Goal: Task Accomplishment & Management: Complete application form

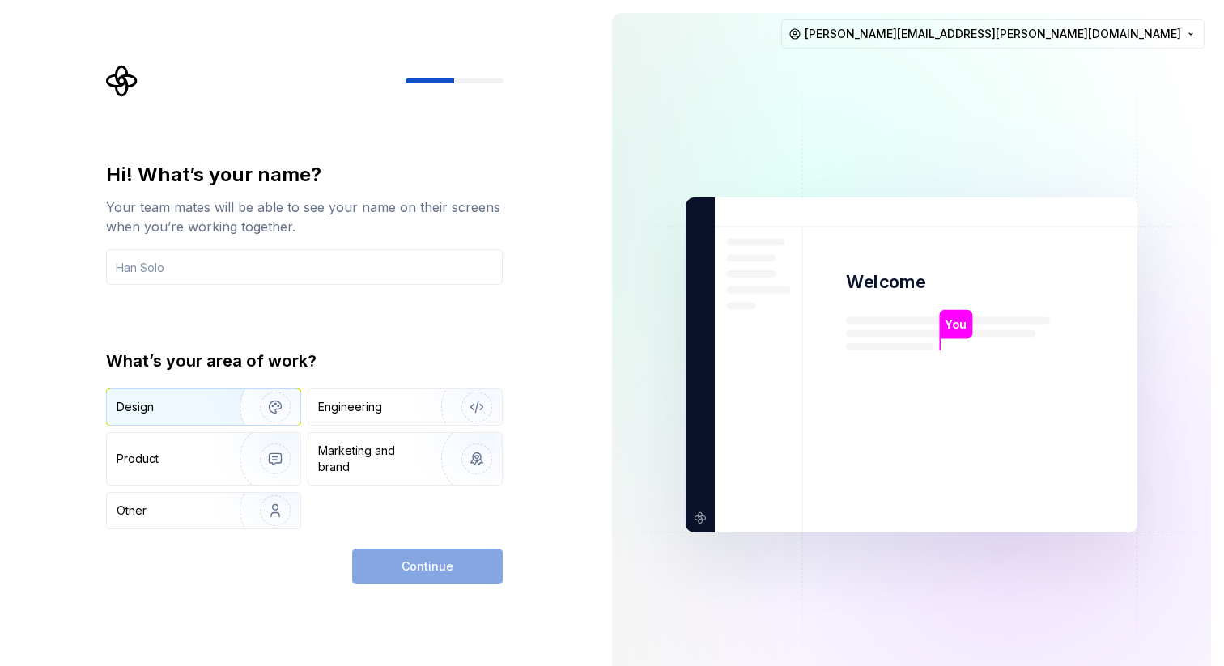
click at [223, 406] on img "button" at bounding box center [265, 407] width 104 height 108
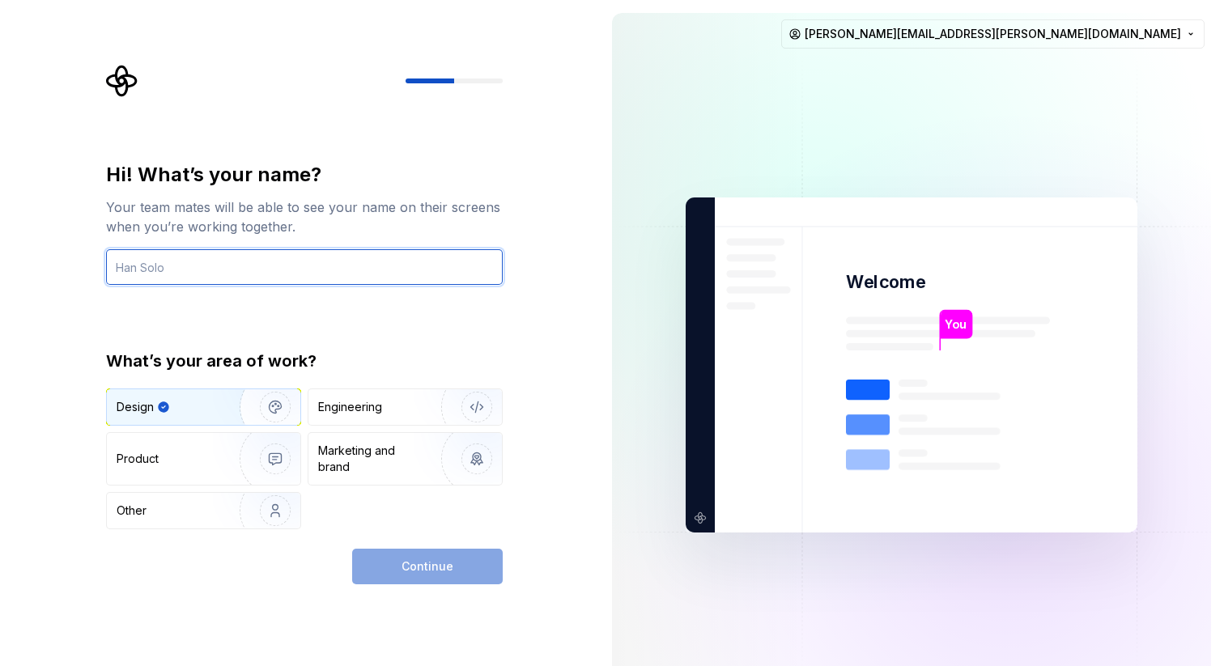
click at [284, 279] on input "text" at bounding box center [304, 267] width 397 height 36
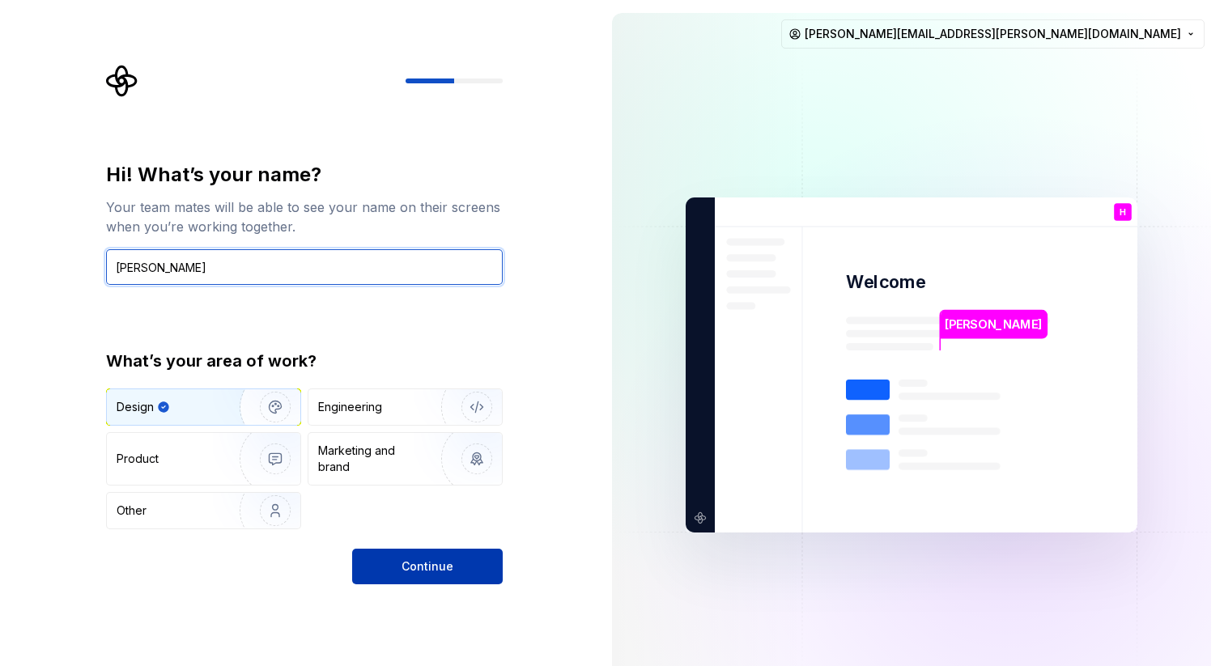
type input "Han Solo"
click at [460, 576] on button "Continue" at bounding box center [427, 567] width 151 height 36
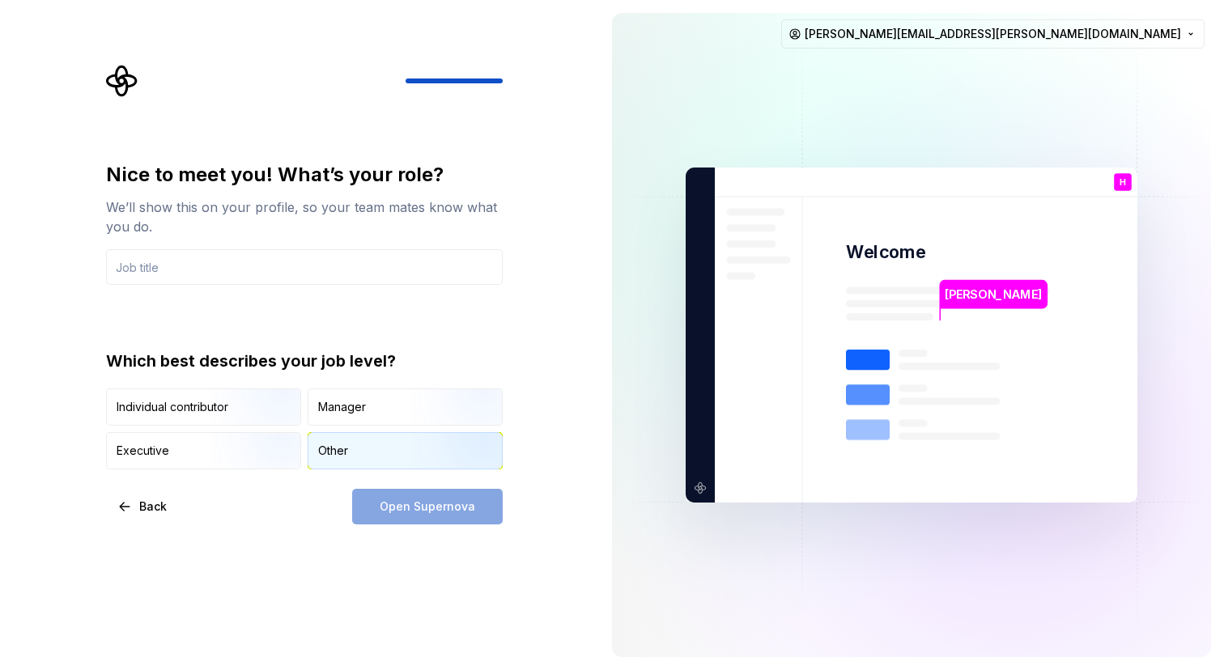
click at [342, 446] on div "Other" at bounding box center [333, 451] width 30 height 16
click at [376, 504] on div "Open Supernova" at bounding box center [427, 507] width 151 height 36
click at [249, 410] on img "button" at bounding box center [262, 427] width 104 height 108
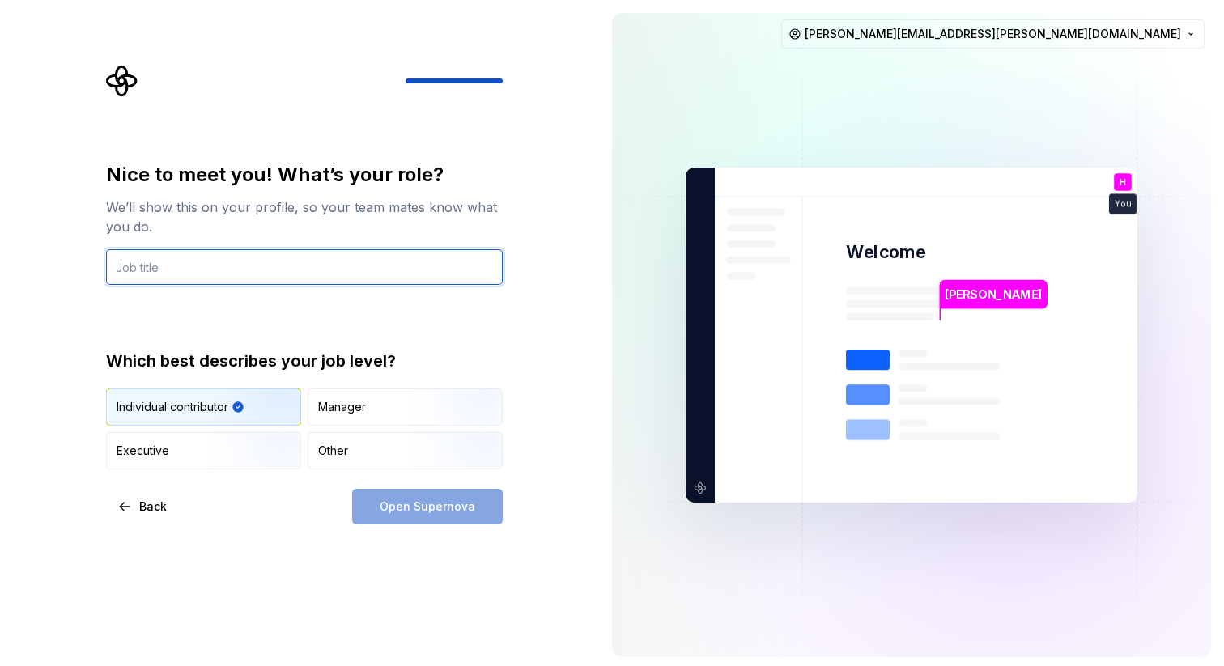
click at [208, 266] on input "text" at bounding box center [304, 267] width 397 height 36
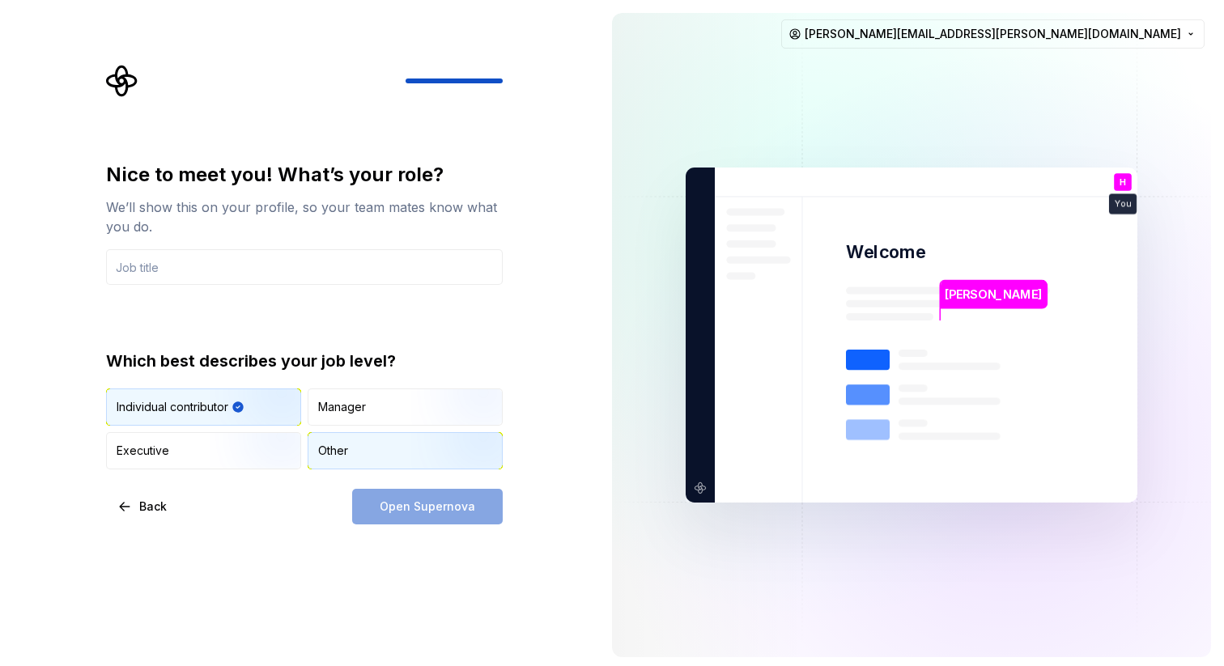
click at [349, 449] on div "Other" at bounding box center [405, 451] width 194 height 36
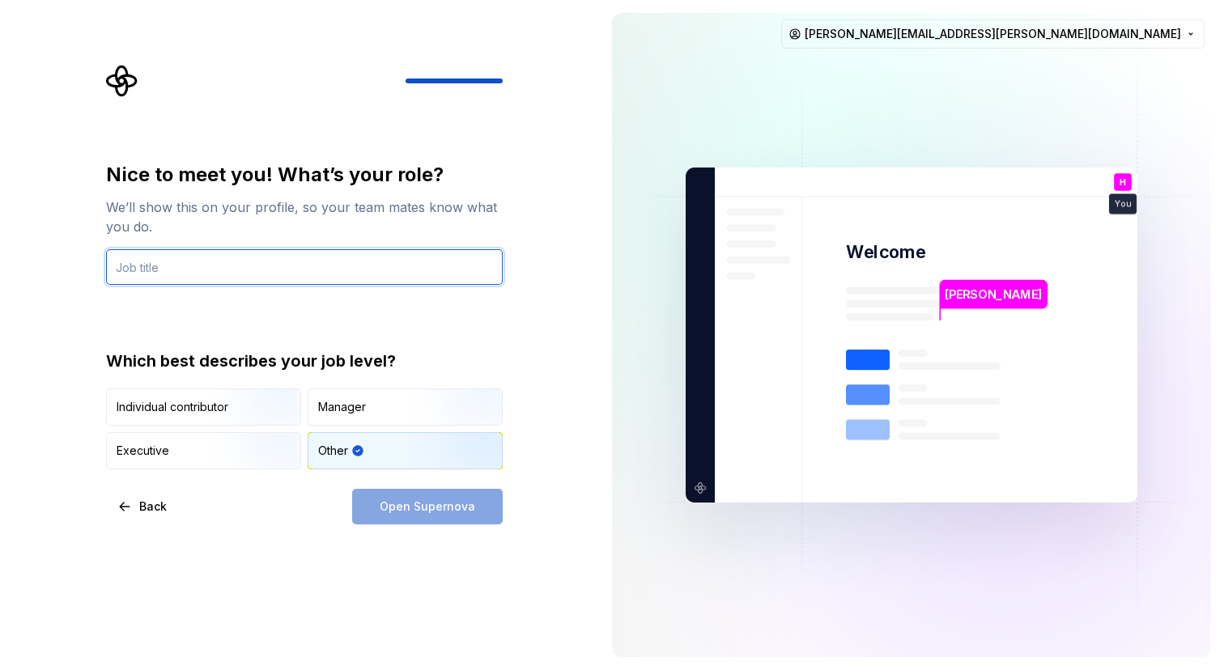
click at [256, 270] on input "text" at bounding box center [304, 267] width 397 height 36
type input "d"
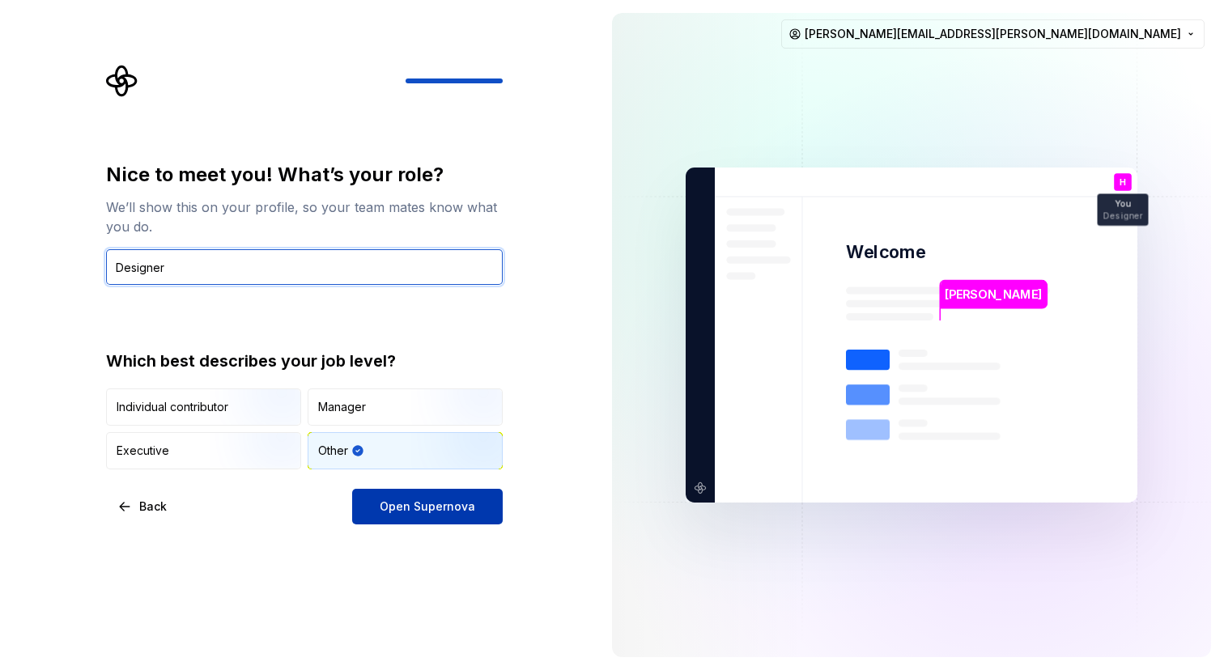
type input "Designer"
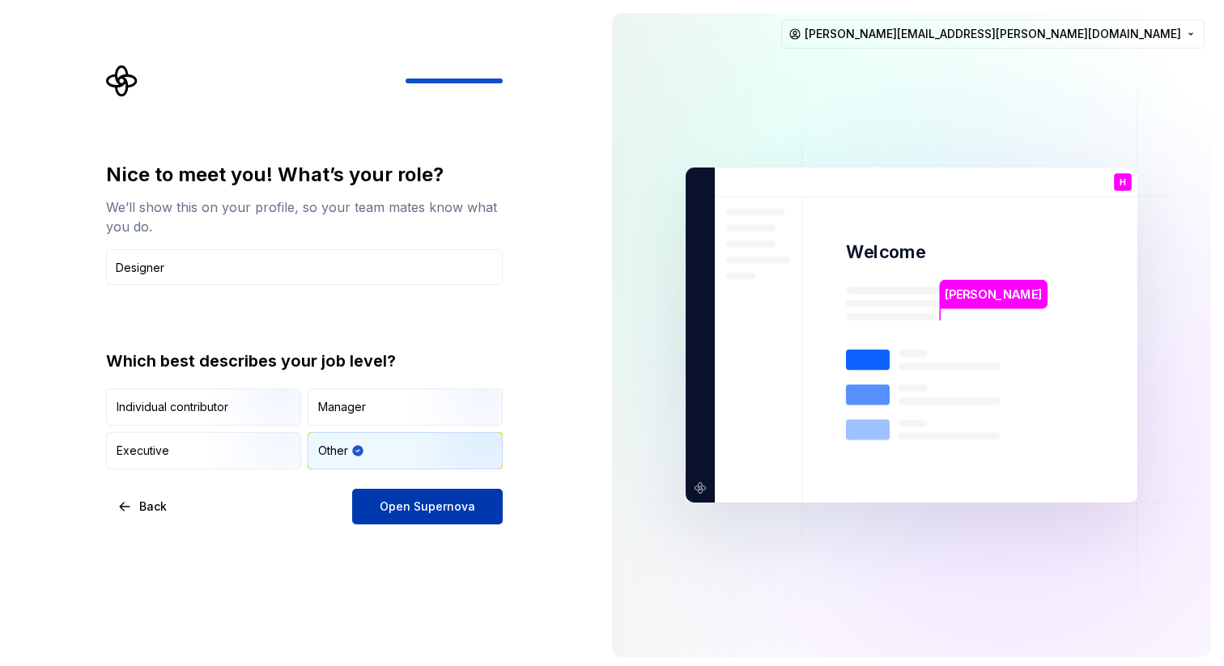
click at [442, 508] on span "Open Supernova" at bounding box center [428, 507] width 96 height 16
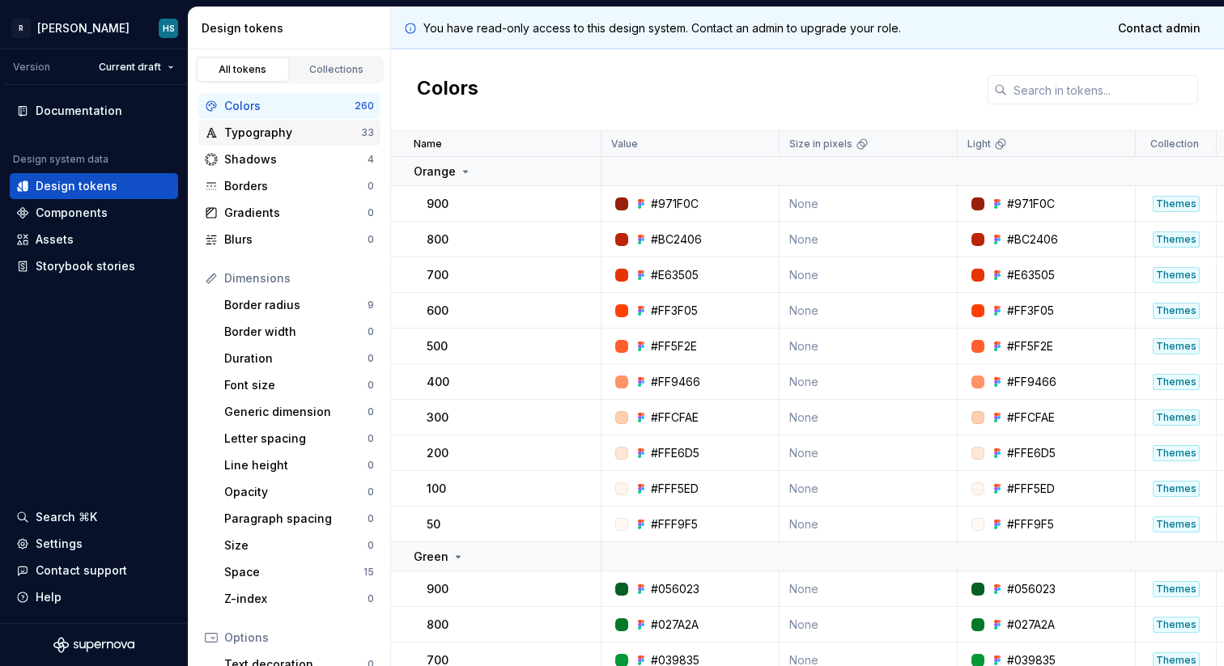
click at [266, 134] on div "Typography" at bounding box center [292, 133] width 137 height 16
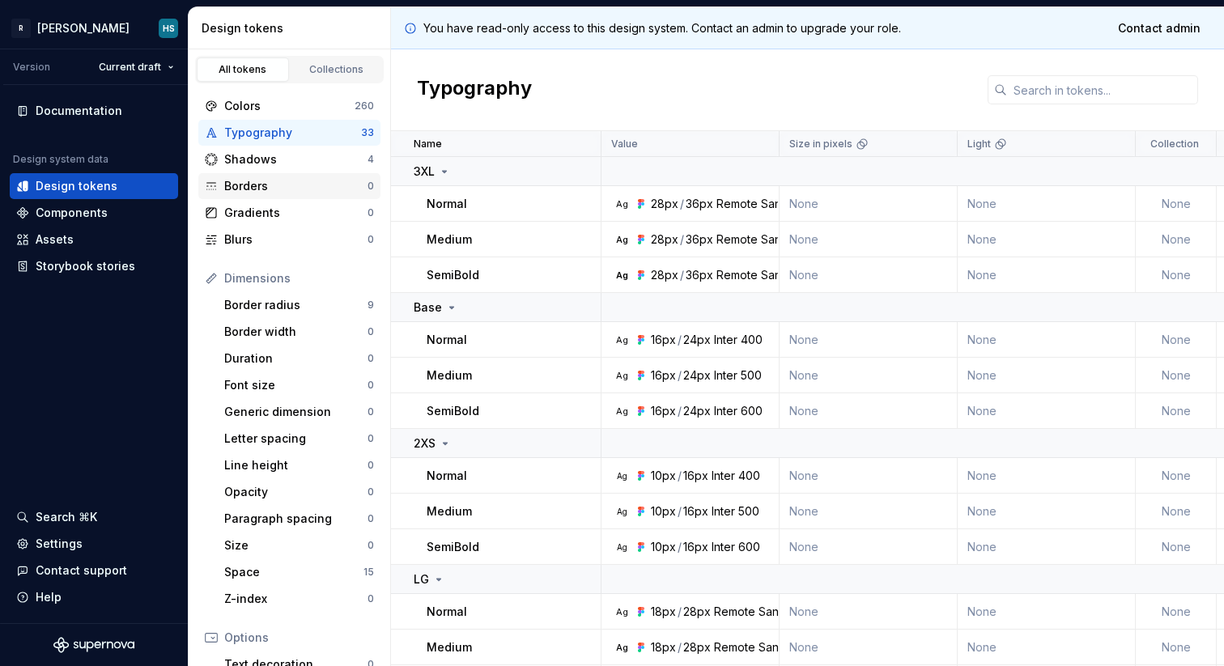
click at [271, 196] on div "Borders 0" at bounding box center [289, 186] width 182 height 26
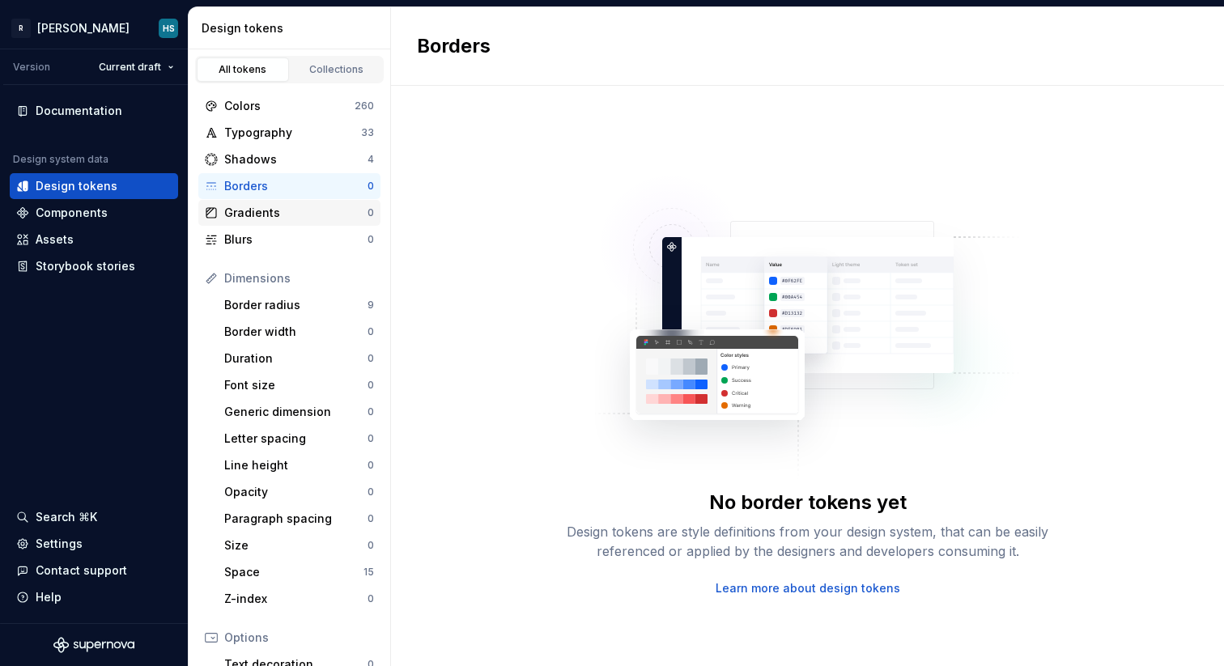
click at [271, 215] on div "Gradients" at bounding box center [295, 213] width 143 height 16
click at [276, 409] on div "Generic dimension" at bounding box center [295, 412] width 143 height 16
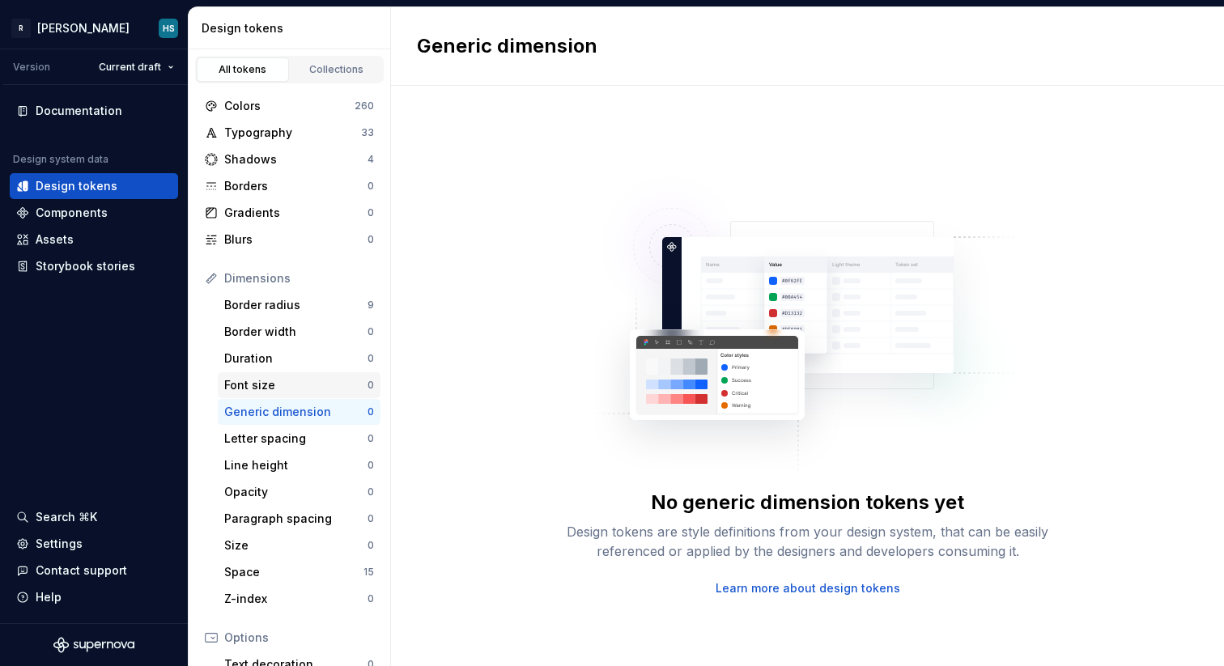
click at [270, 381] on div "Font size" at bounding box center [295, 385] width 143 height 16
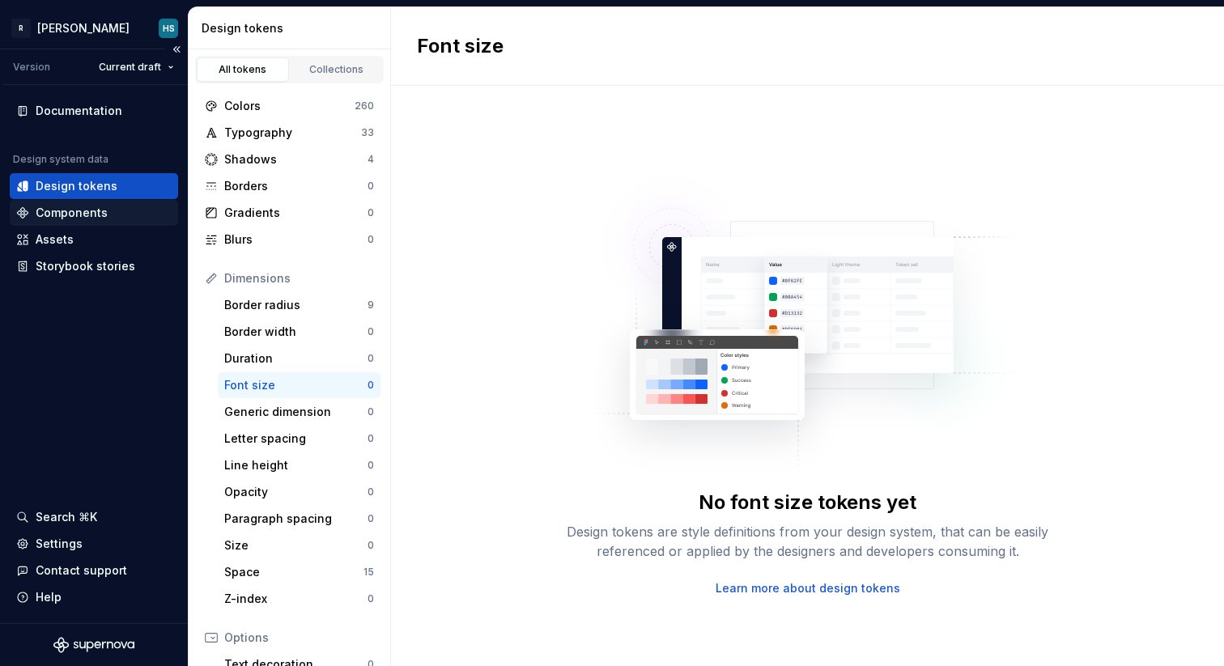
click at [96, 215] on div "Components" at bounding box center [72, 213] width 72 height 16
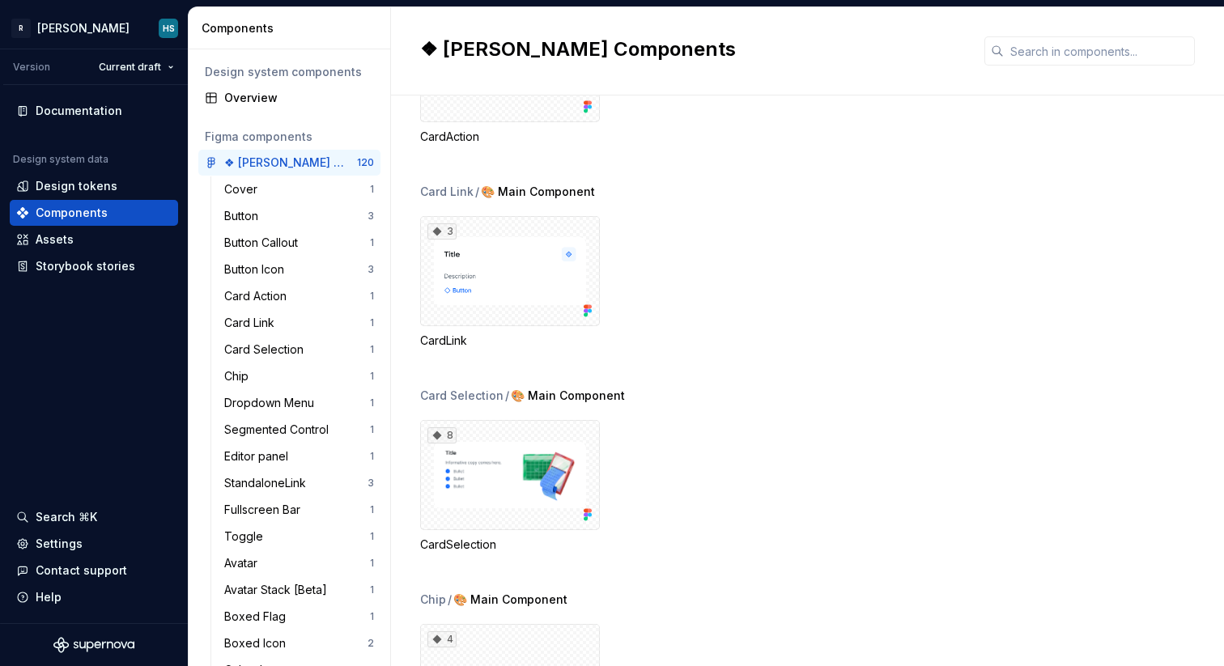
scroll to position [947, 0]
